Goal: Task Accomplishment & Management: Use online tool/utility

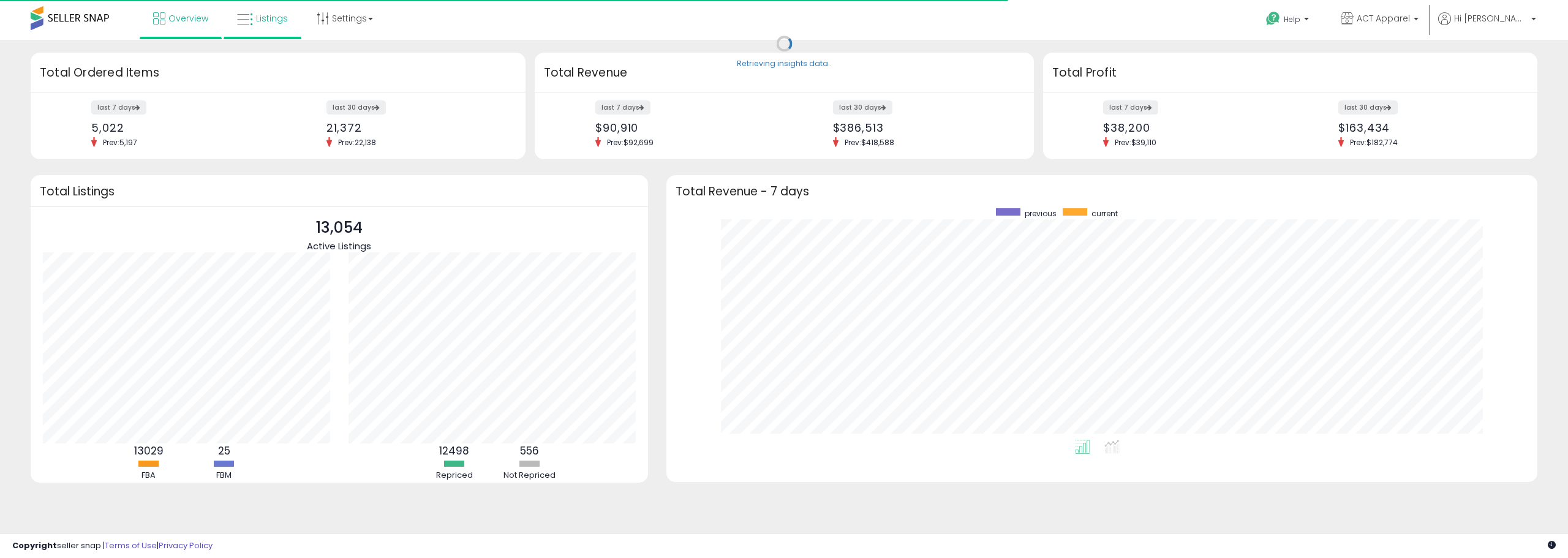
scroll to position [232, 846]
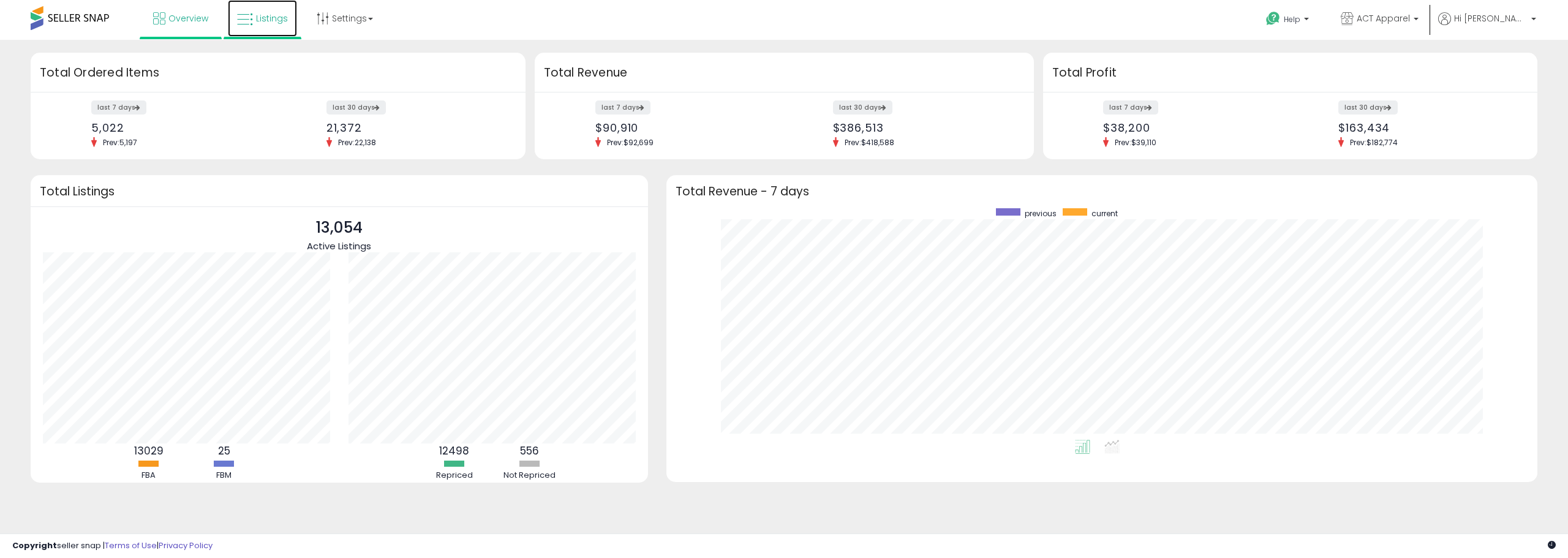
click at [271, 26] on link "Listings" at bounding box center [262, 18] width 70 height 36
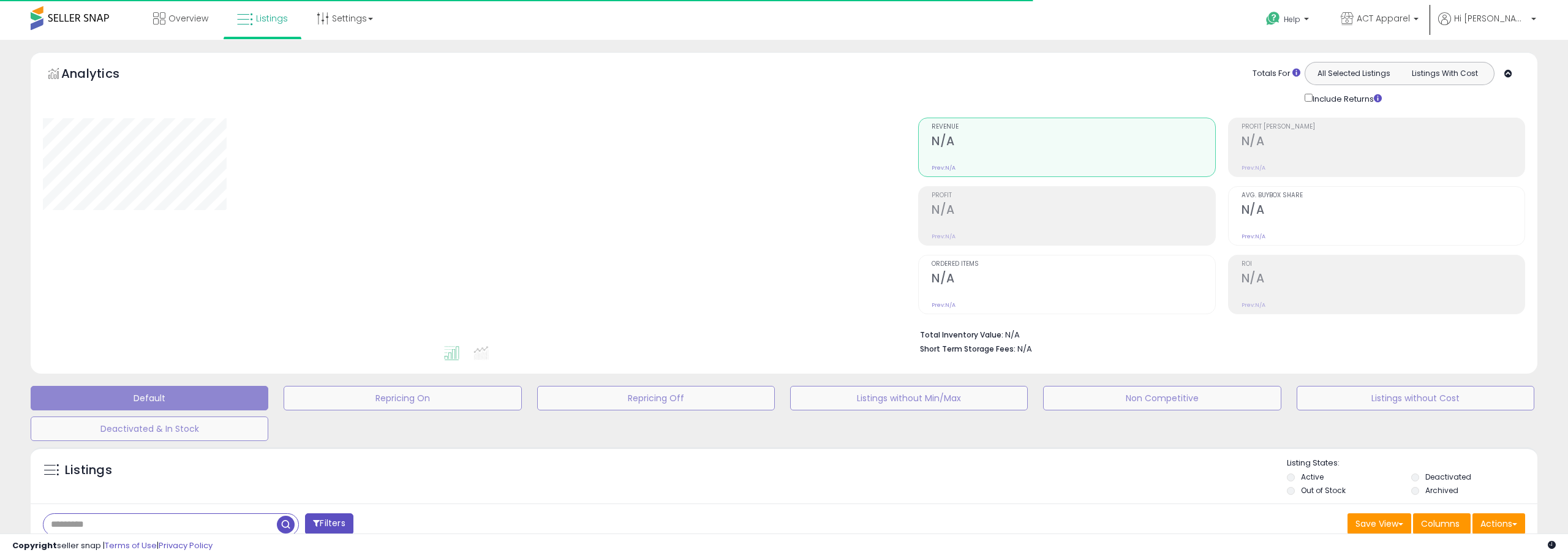
type input "****"
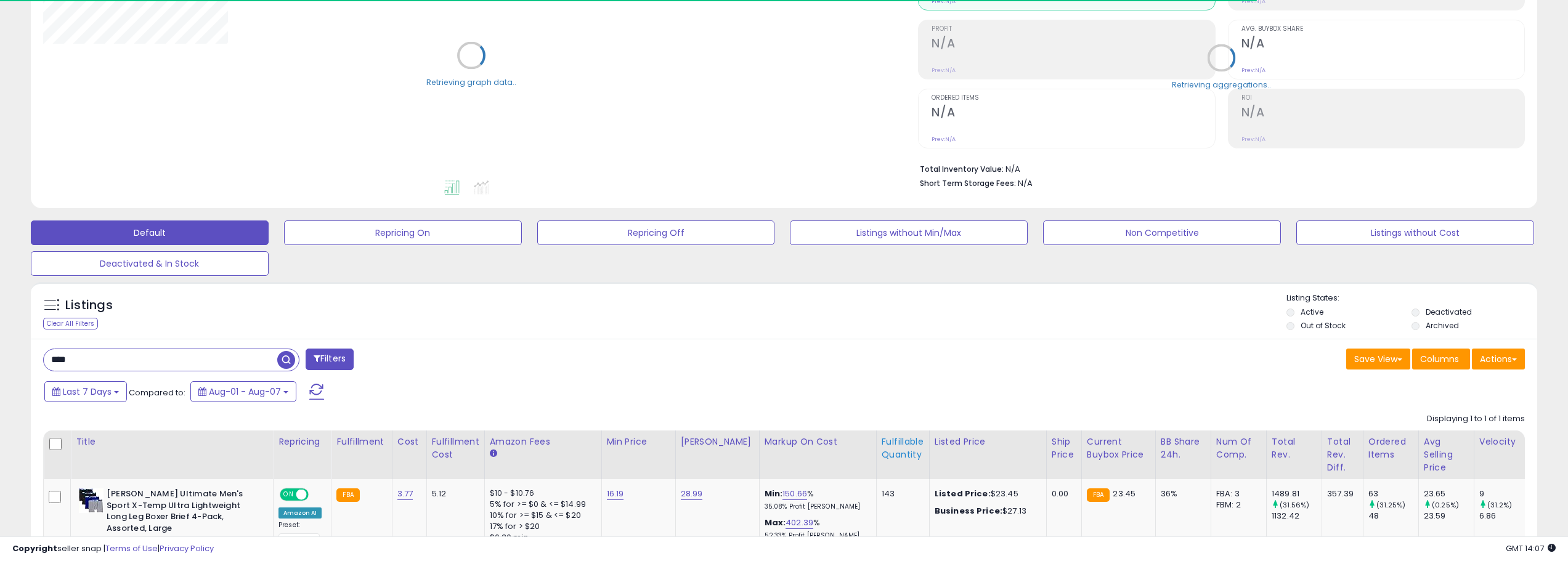
scroll to position [295, 0]
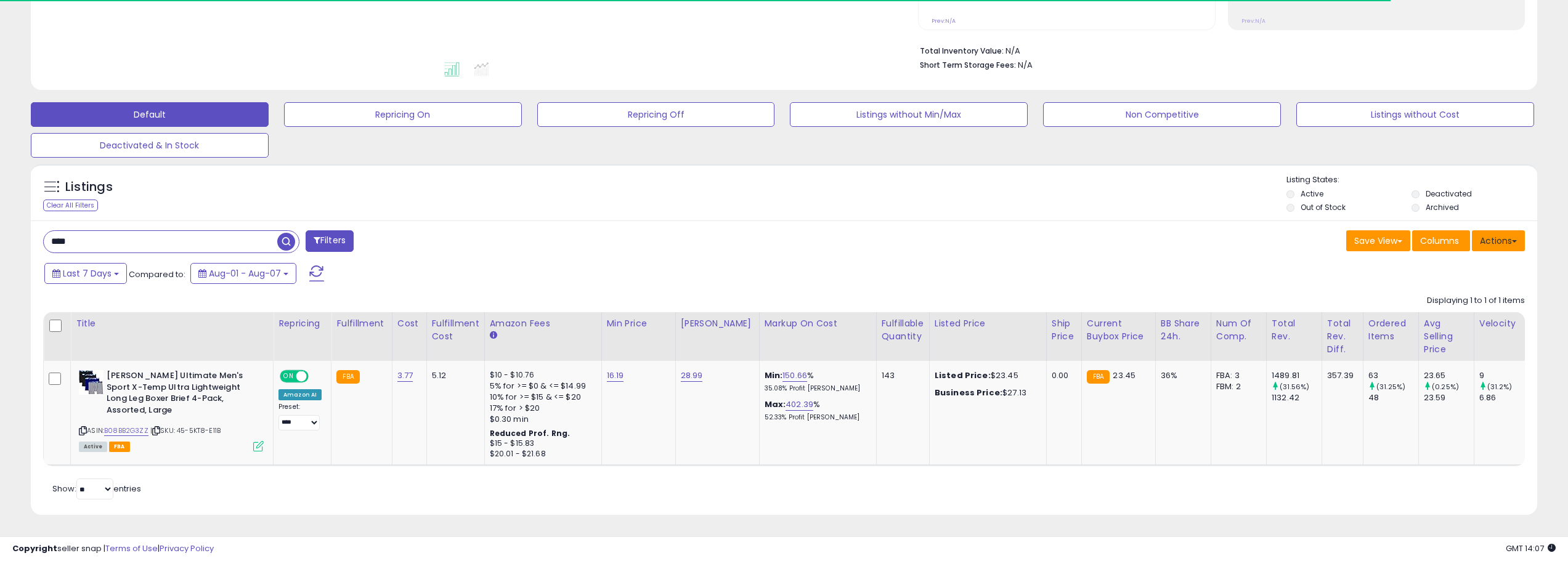
click at [1500, 230] on button "Actions" at bounding box center [1498, 241] width 53 height 21
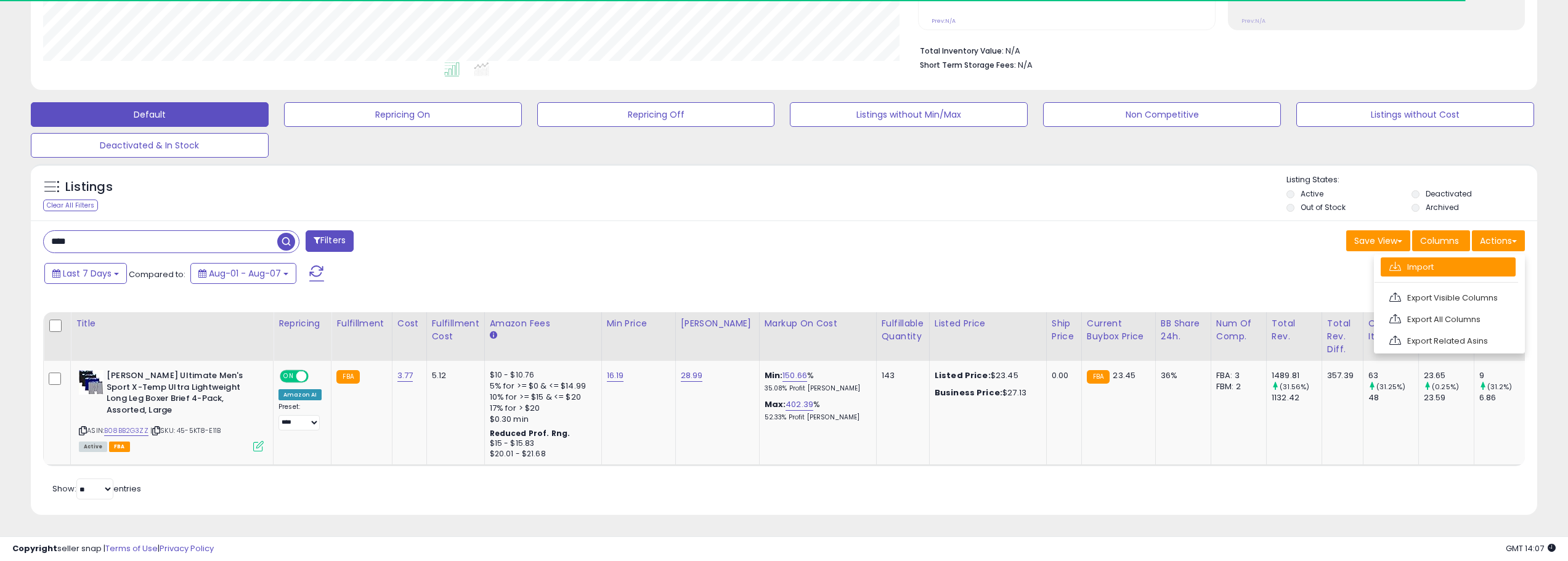
click at [1457, 258] on link "Import" at bounding box center [1448, 267] width 135 height 19
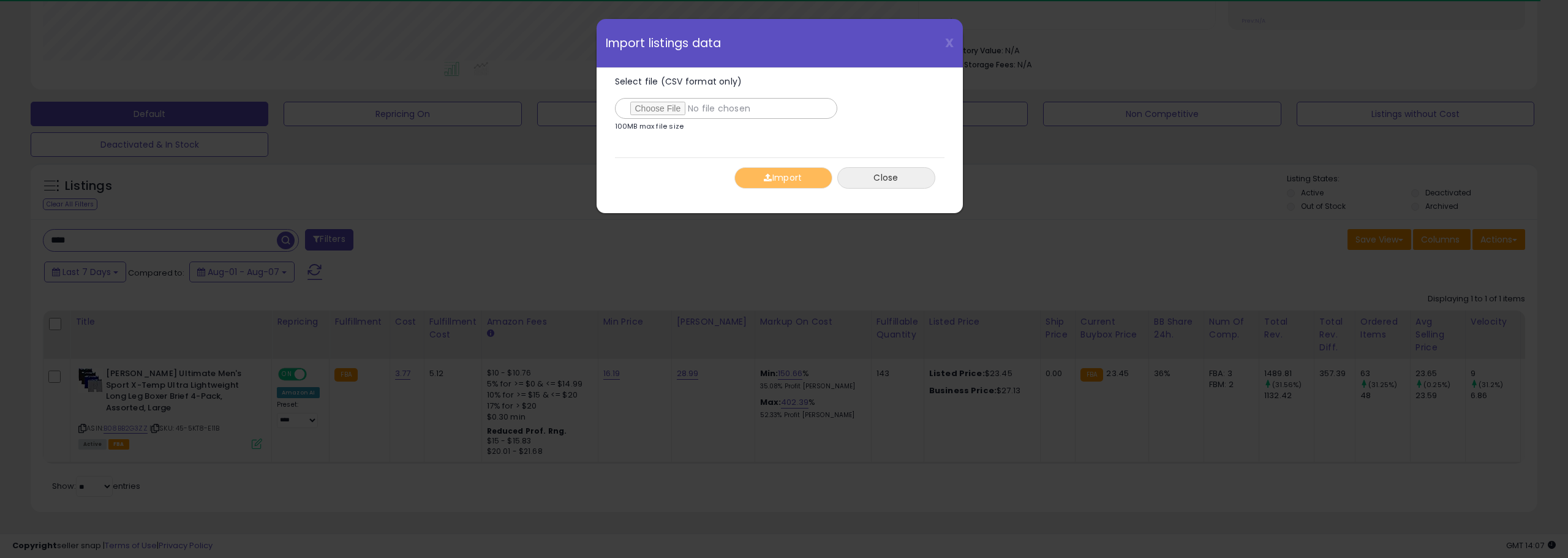
click at [910, 187] on button "Close" at bounding box center [886, 178] width 98 height 21
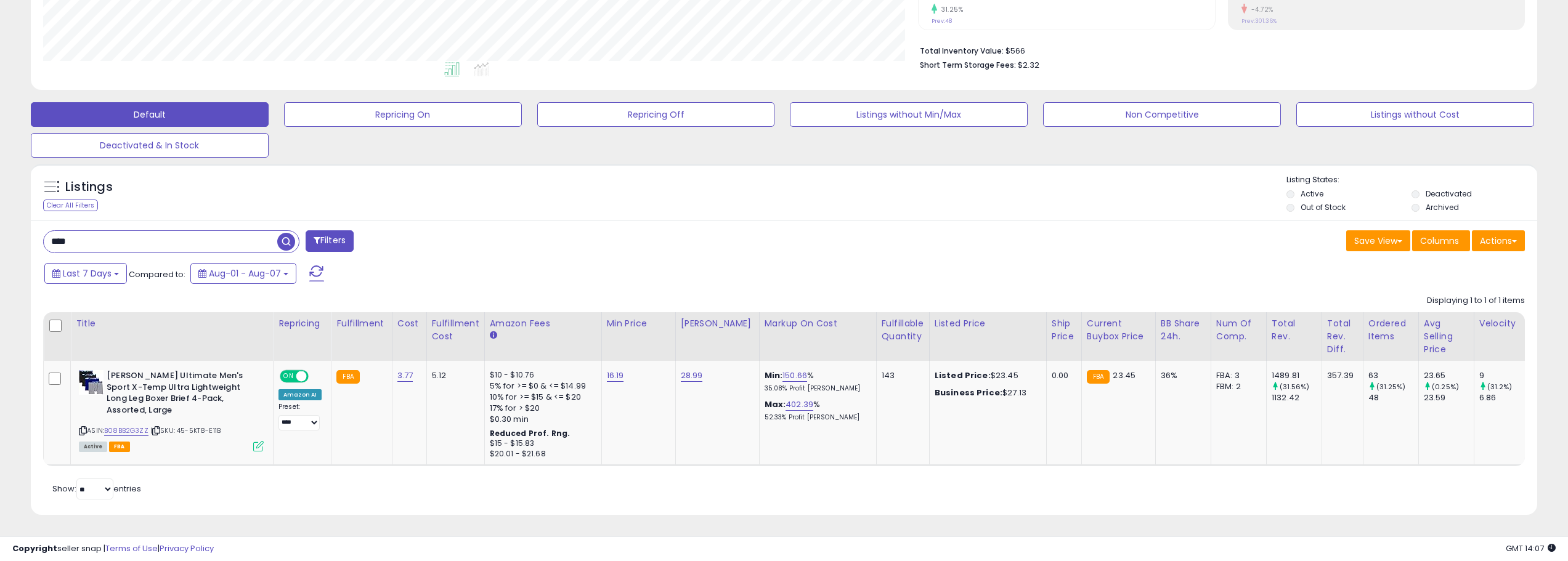
scroll to position [615442, 615218]
click at [117, 237] on input "****" at bounding box center [161, 242] width 234 height 21
click at [117, 237] on input "****" at bounding box center [233, 242] width 379 height 21
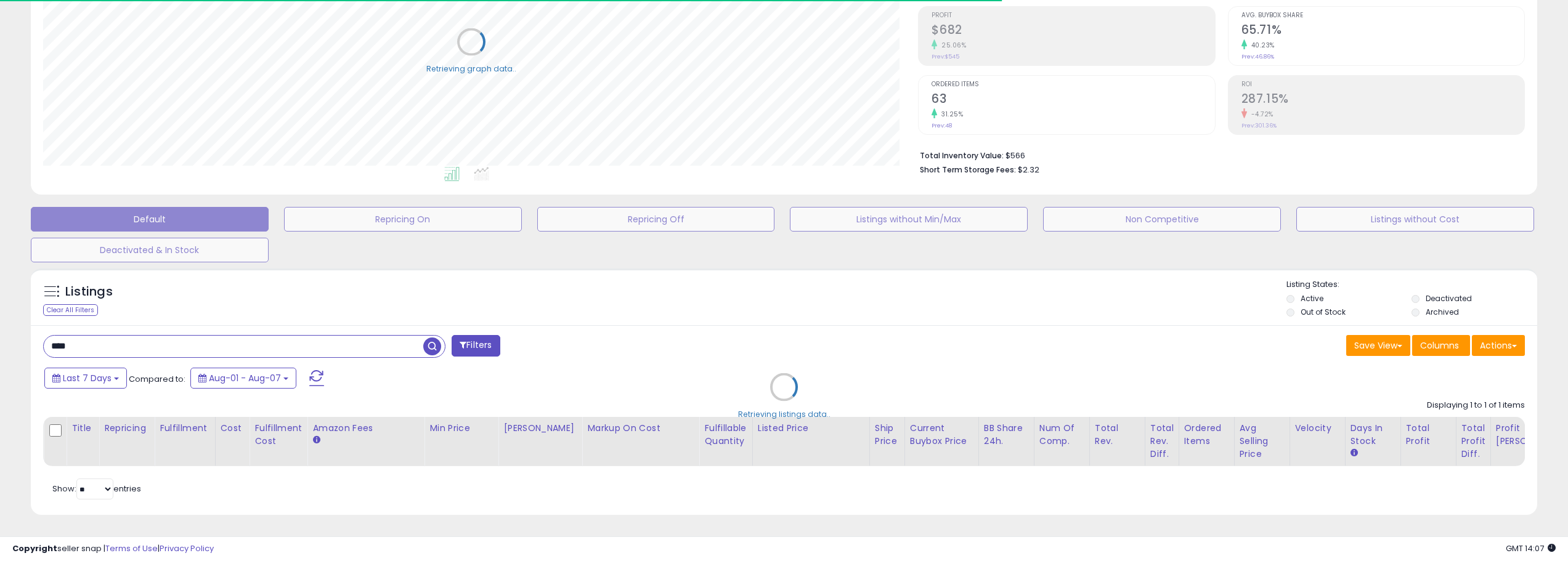
scroll to position [253, 875]
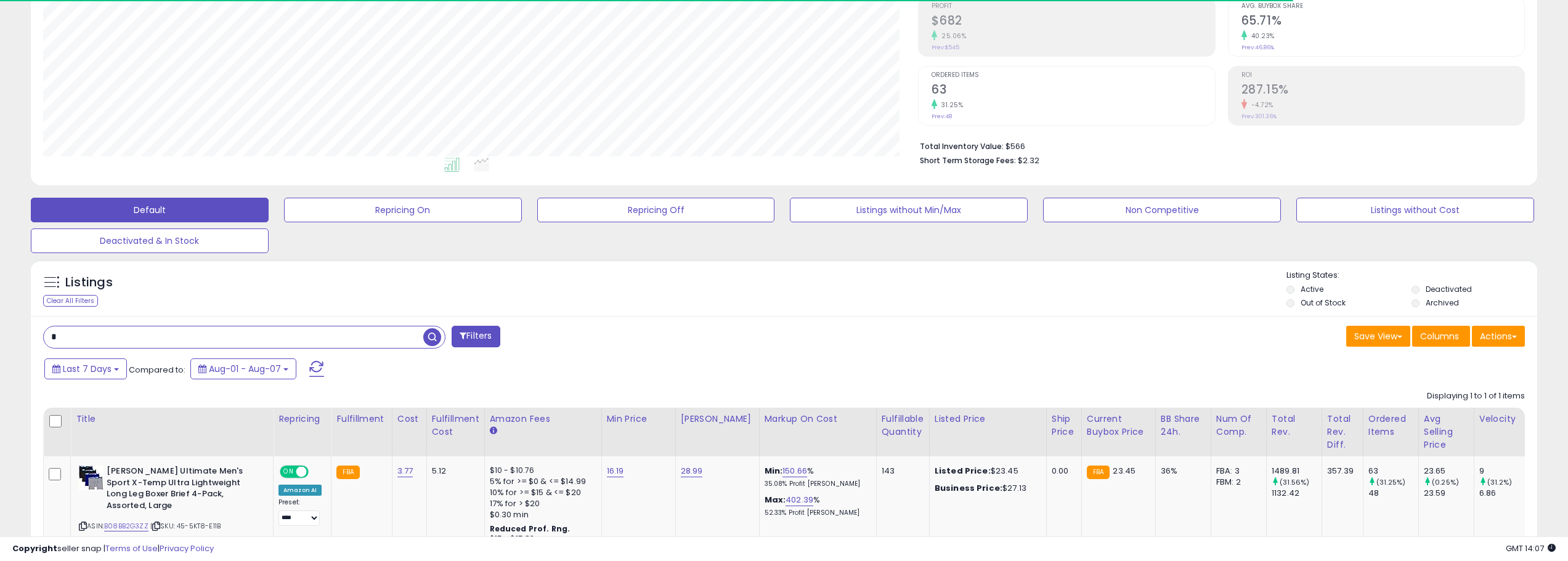
type input "*"
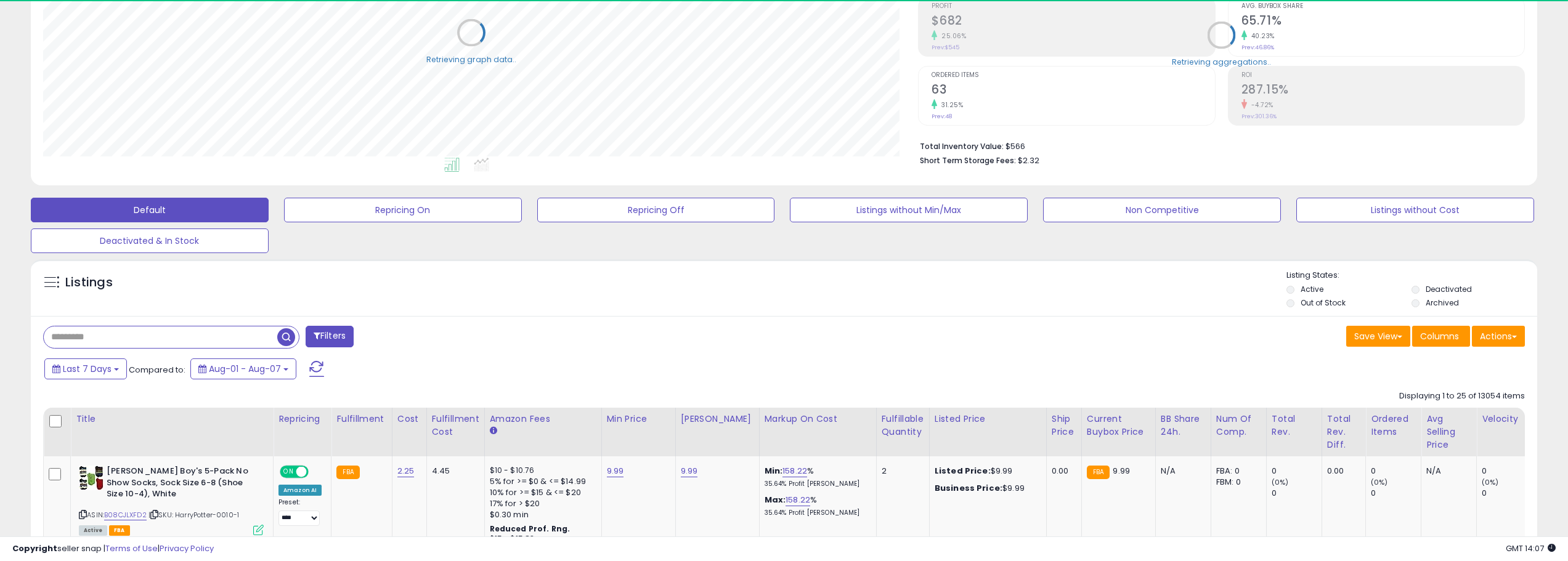
scroll to position [615442, 615218]
click at [1516, 332] on button "Actions" at bounding box center [1498, 336] width 53 height 21
click at [1504, 336] on button "Actions" at bounding box center [1498, 336] width 53 height 21
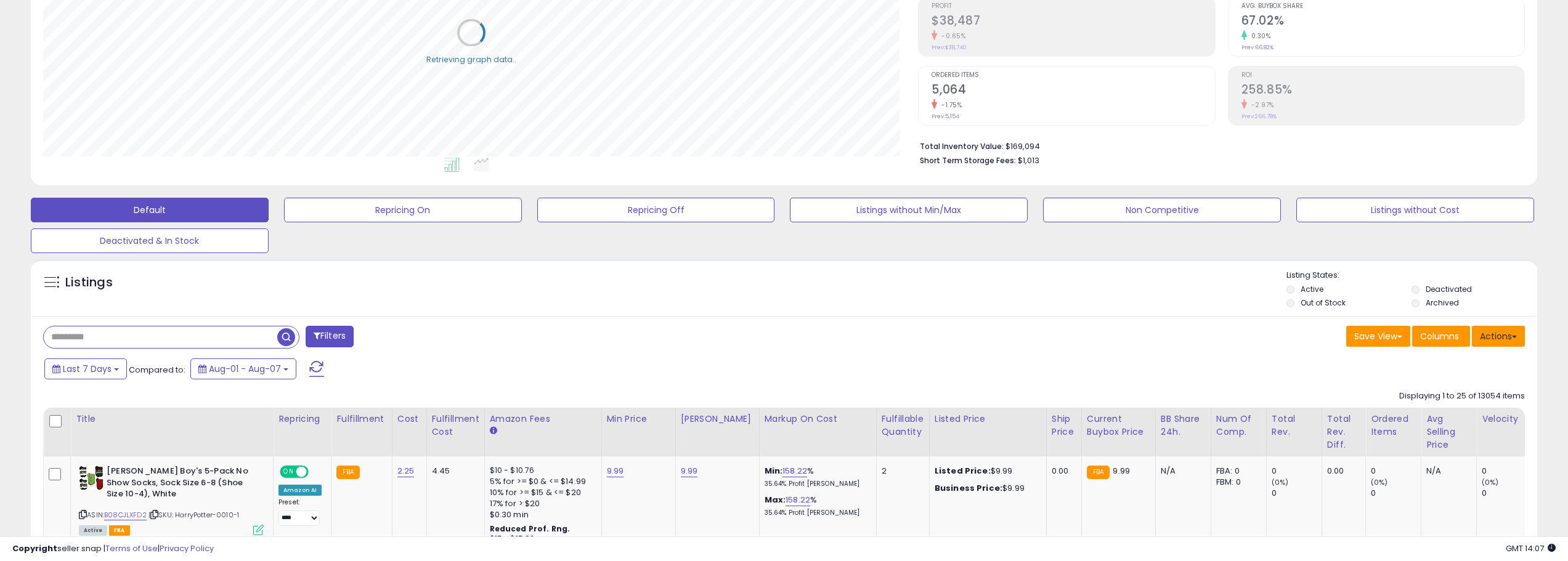
click at [1506, 333] on button "Actions" at bounding box center [1498, 336] width 53 height 21
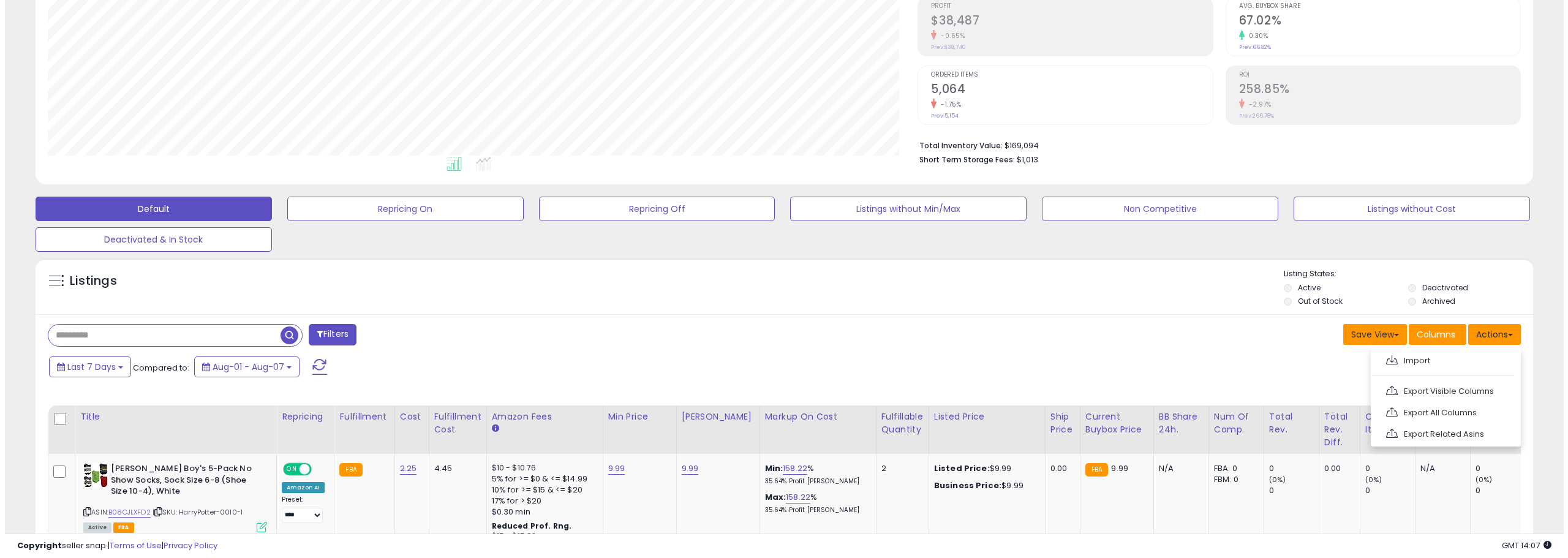
scroll to position [251, 870]
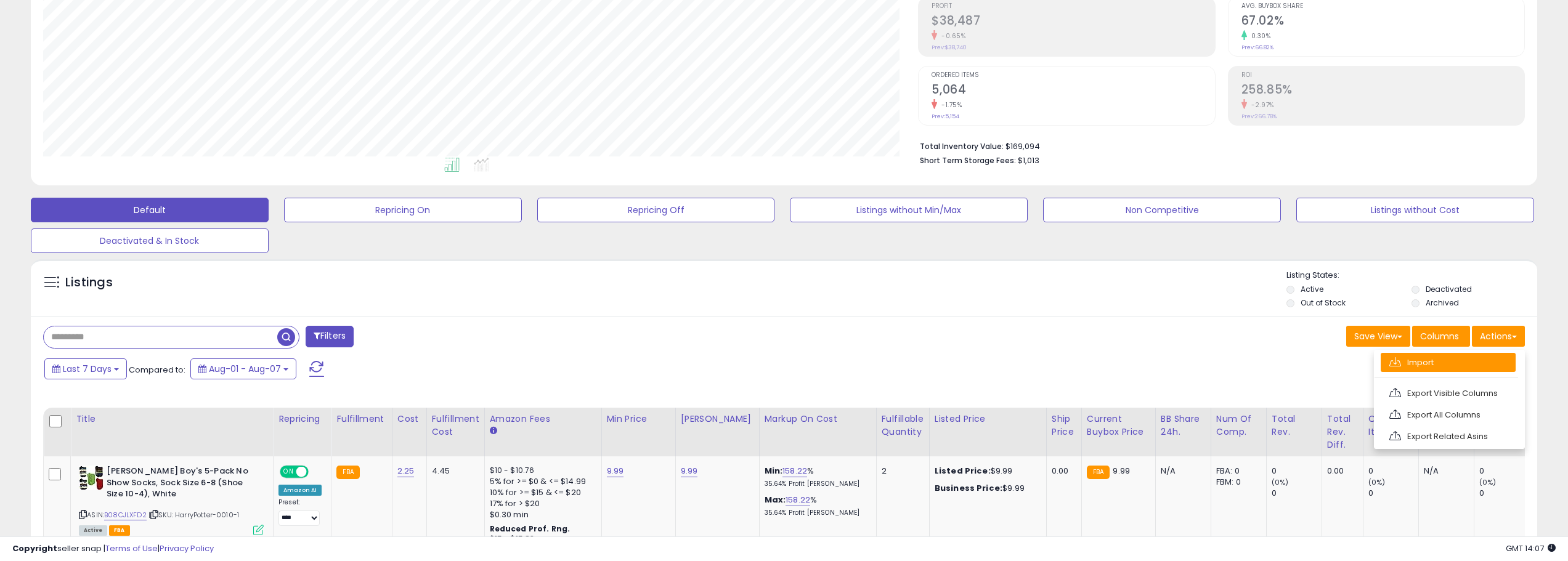
click at [1399, 367] on link "Import" at bounding box center [1448, 362] width 135 height 19
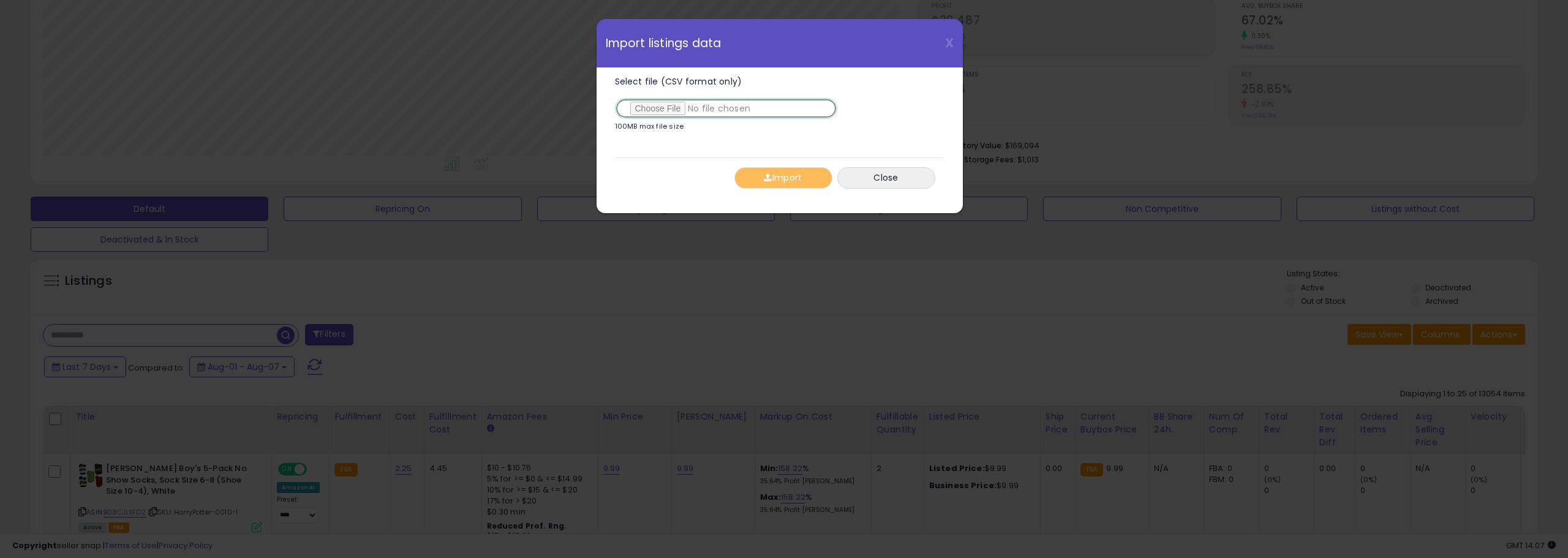
click at [669, 113] on input "Select file (CSV format only)" at bounding box center [726, 108] width 222 height 21
type input "**********"
click at [786, 175] on button "Import" at bounding box center [783, 178] width 98 height 21
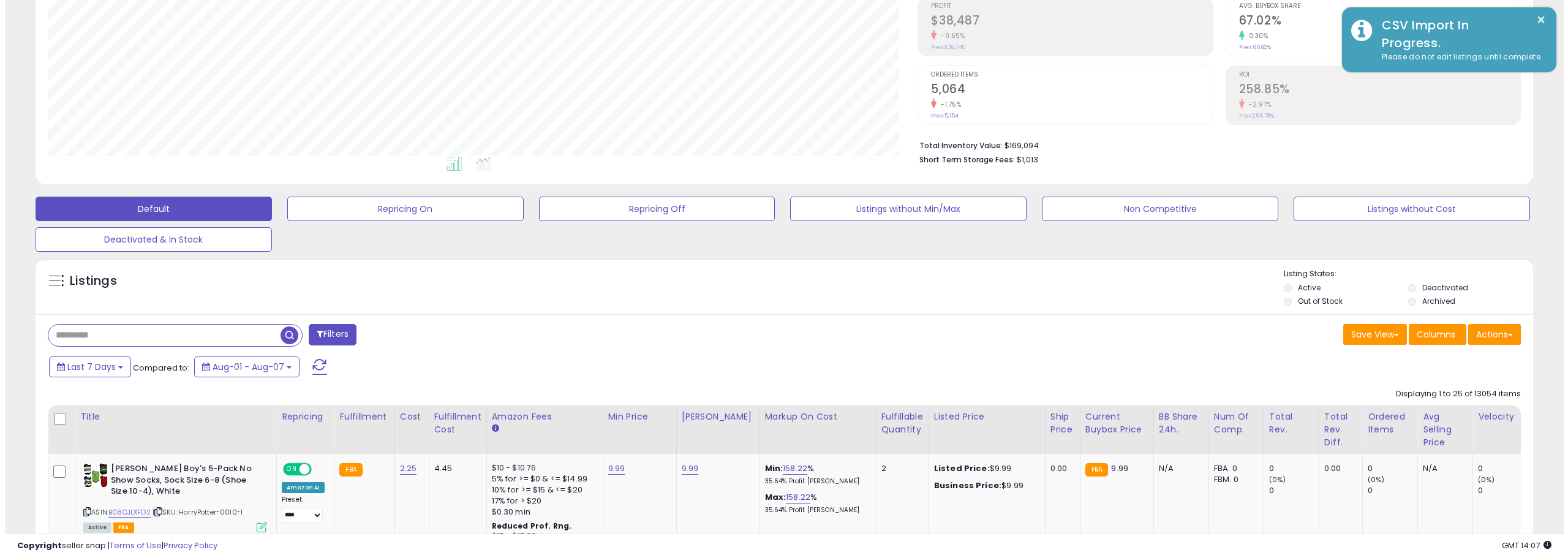
scroll to position [612151, 611497]
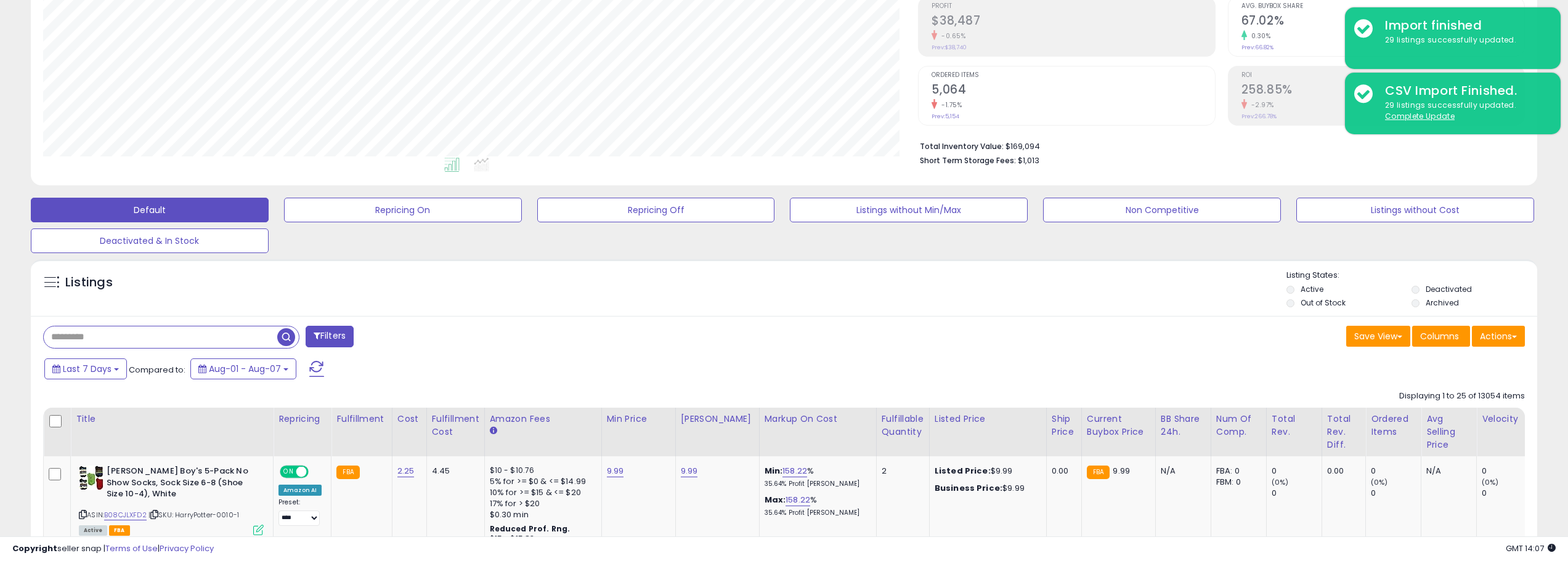
click at [290, 334] on span "button" at bounding box center [286, 337] width 17 height 17
